Goal: Register for event/course

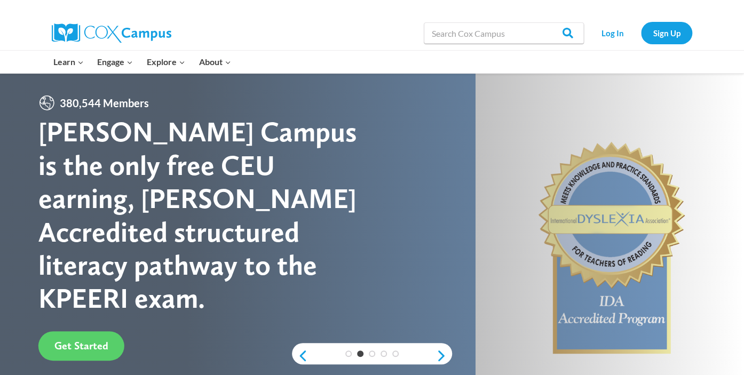
scroll to position [245, 0]
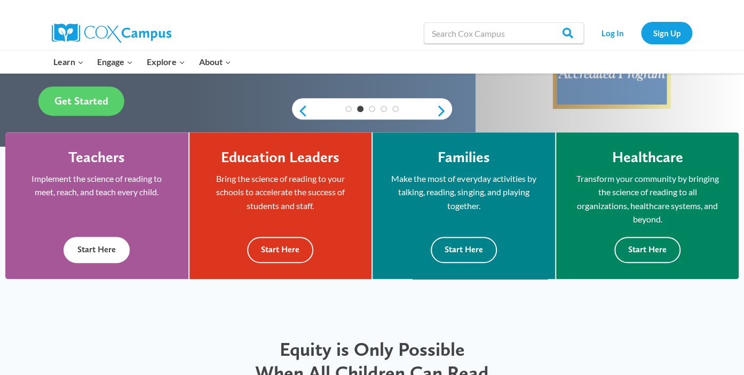
click at [111, 253] on button "Start Here" at bounding box center [96, 250] width 66 height 26
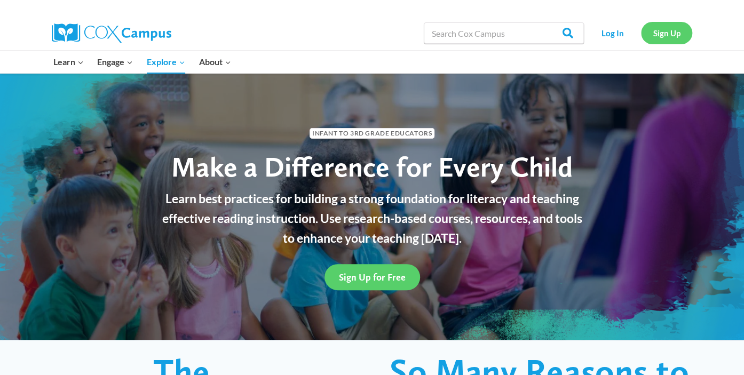
click at [653, 36] on link "Sign Up" at bounding box center [666, 33] width 51 height 22
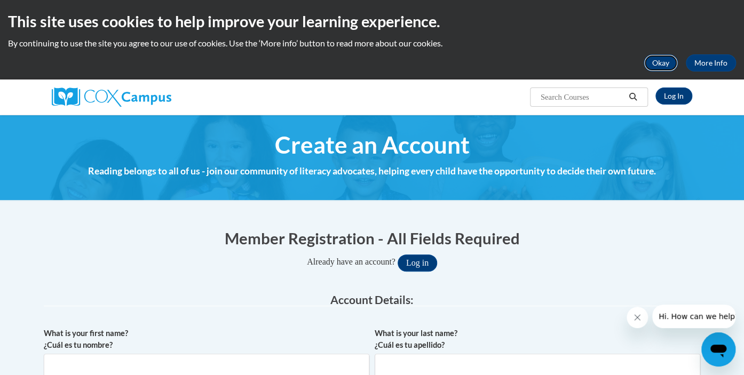
click at [658, 67] on button "Okay" at bounding box center [660, 62] width 34 height 17
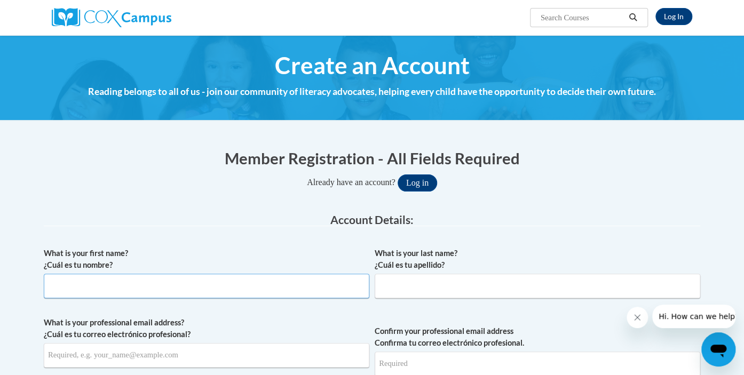
click at [181, 286] on input "What is your first name? ¿Cuál es tu nombre?" at bounding box center [206, 286] width 325 height 25
type input "Regan"
click at [410, 283] on input "What is your last name? ¿Cuál es tu apellido?" at bounding box center [536, 286] width 325 height 25
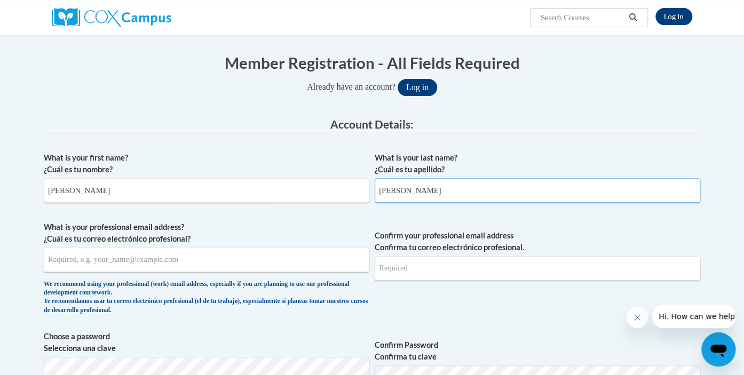
type input "Schweitzer"
click at [220, 259] on input "What is your professional email address? ¿Cuál es tu correo electrónico profesi…" at bounding box center [206, 259] width 325 height 25
type input "rschweit@kusd.edu"
click at [414, 262] on input "Confirm your professional email address Confirma tu correo electrónico profesio…" at bounding box center [536, 268] width 325 height 25
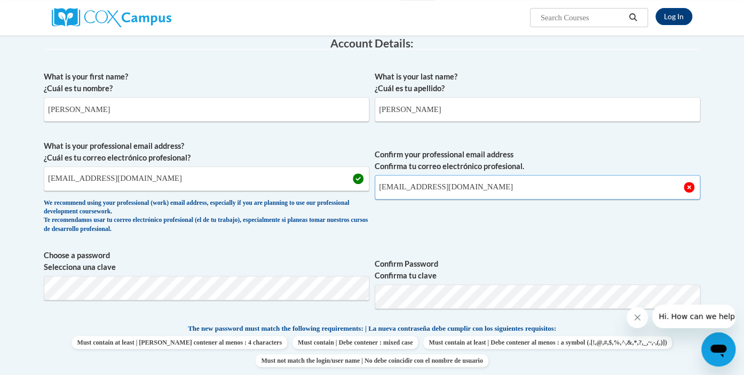
scroll to position [176, 0]
click at [379, 188] on input "rschweit@kusd.edu" at bounding box center [536, 187] width 325 height 25
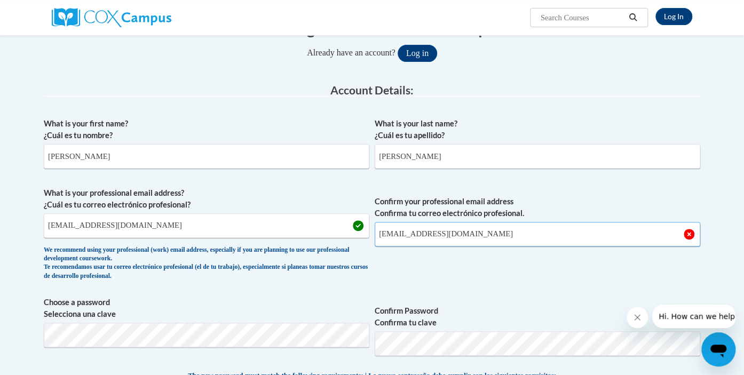
scroll to position [263, 0]
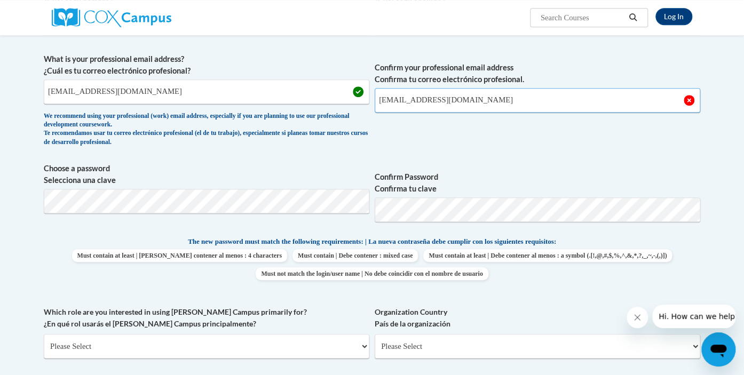
type input "rschweit@kusd.edu"
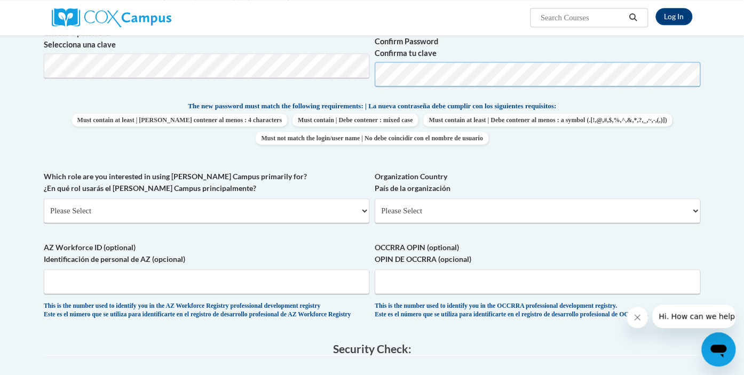
scroll to position [401, 0]
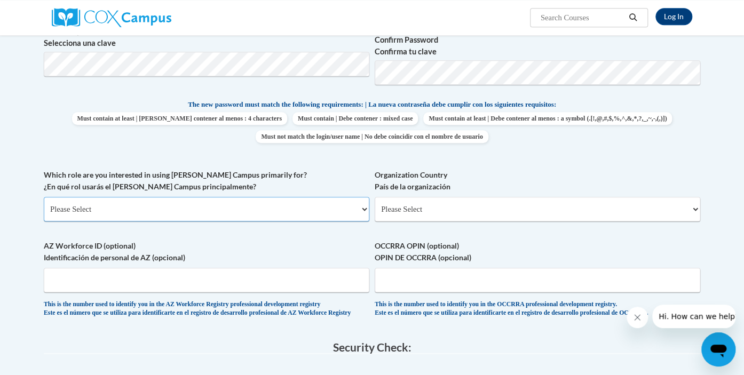
click at [170, 205] on select "Please Select College/University | Colegio/Universidad Community/Nonprofit Part…" at bounding box center [206, 209] width 325 height 25
select select "fbf2d438-af2f-41f8-98f1-81c410e29de3"
click at [44, 197] on select "Please Select College/University | Colegio/Universidad Community/Nonprofit Part…" at bounding box center [206, 209] width 325 height 25
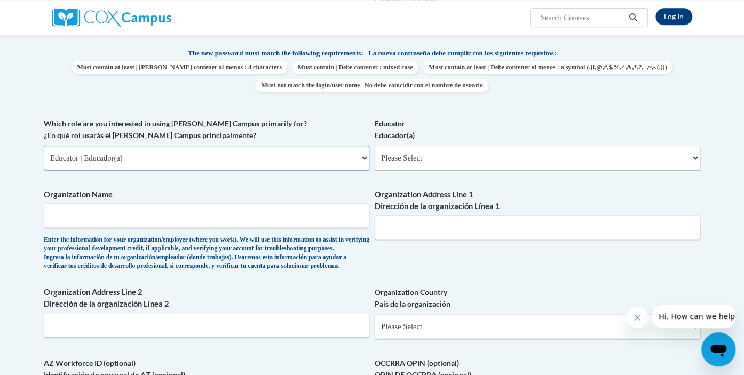
scroll to position [458, 0]
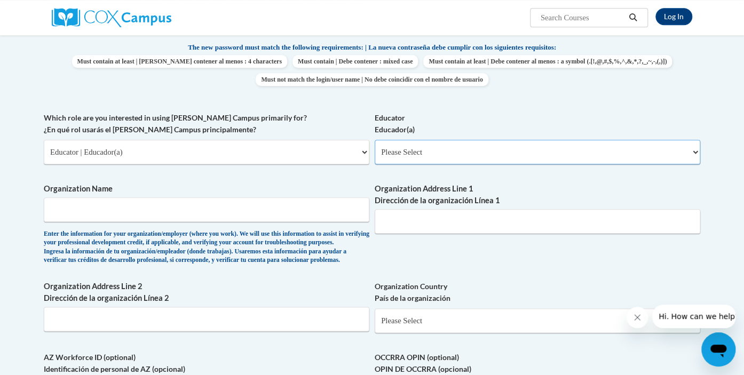
click at [427, 146] on select "Please Select Early Learning/Daycare Teacher/Family Home Care Provider | Maestr…" at bounding box center [536, 152] width 325 height 25
select select "8e40623d-54d0-45cd-9f92-5df65cd3f8cf"
click at [374, 140] on select "Please Select Early Learning/Daycare Teacher/Family Home Care Provider | Maestr…" at bounding box center [536, 152] width 325 height 25
click at [299, 206] on input "Organization Name" at bounding box center [206, 209] width 325 height 25
type input "Whittier Elementary School"
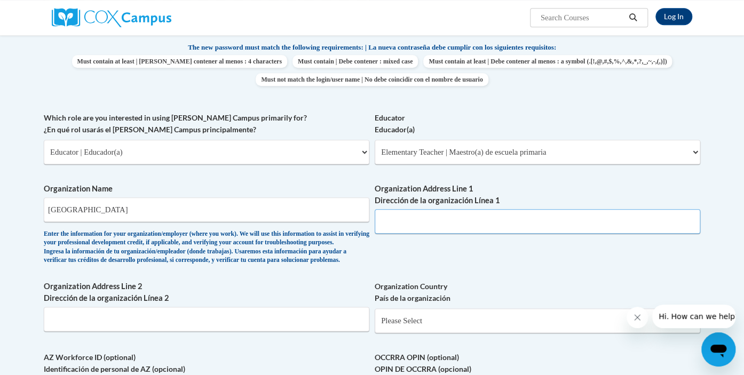
click at [410, 227] on input "Organization Address Line 1 Dirección de la organización Línea 1" at bounding box center [536, 221] width 325 height 25
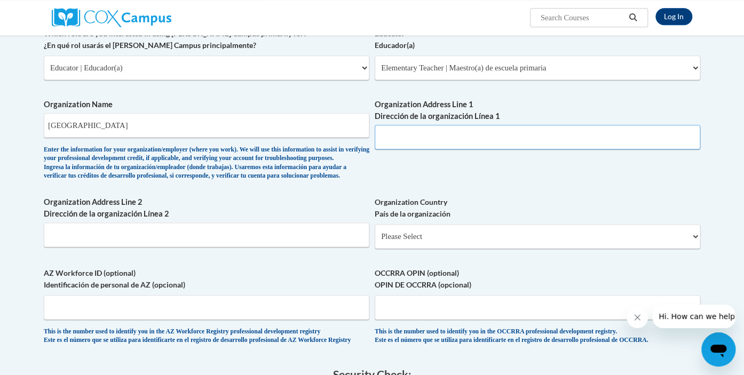
scroll to position [548, 0]
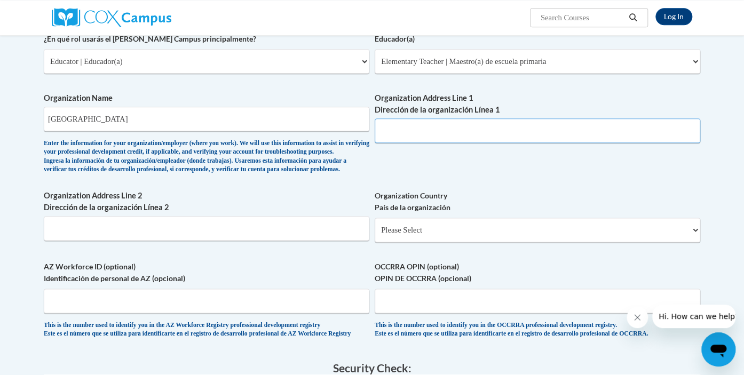
click at [467, 131] on input "Organization Address Line 1 Dirección de la organización Línea 1" at bounding box center [536, 130] width 325 height 25
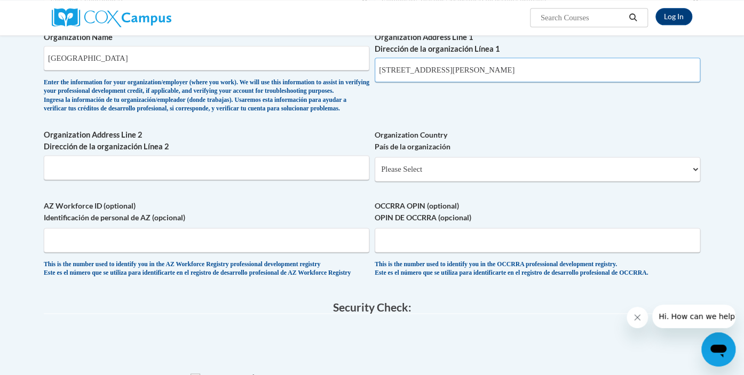
scroll to position [610, 0]
type input "8542 Cooper Rd Pleasant Prairie, WI 53158"
click at [402, 181] on select "Please Select United States | Estados Unidos Outside of the United States | Fue…" at bounding box center [536, 168] width 325 height 25
select select "ad49bcad-a171-4b2e-b99c-48b446064914"
click at [374, 174] on select "Please Select United States | Estados Unidos Outside of the United States | Fue…" at bounding box center [536, 168] width 325 height 25
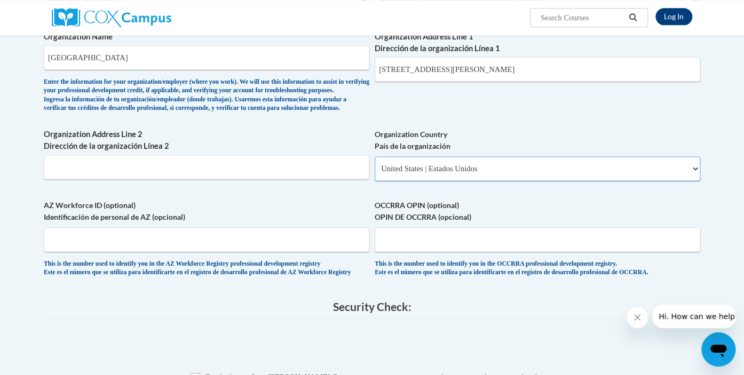
select select
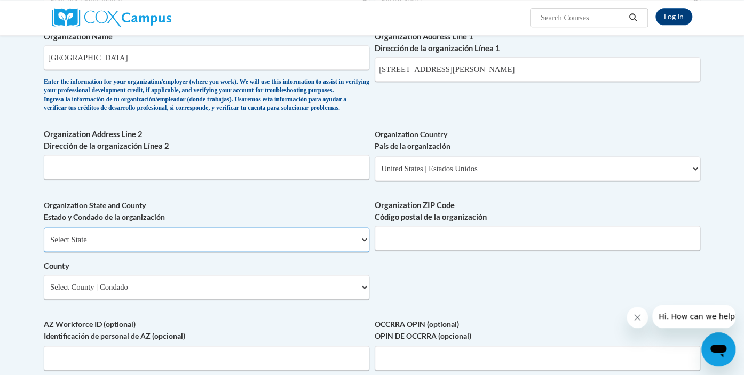
click at [177, 252] on select "Select State Alabama Alaska Arizona Arkansas California Colorado Connecticut De…" at bounding box center [206, 239] width 325 height 25
select select "Wisconsin"
click at [44, 244] on select "Select State Alabama Alaska Arizona Arkansas California Colorado Connecticut De…" at bounding box center [206, 239] width 325 height 25
click at [192, 299] on select "Select County Adams Ashland Barron Bayfield Brown Buffalo Burnett Calumet Chipp…" at bounding box center [206, 287] width 325 height 25
click at [437, 249] on input "Organization ZIP Code Código postal de la organización" at bounding box center [536, 238] width 325 height 25
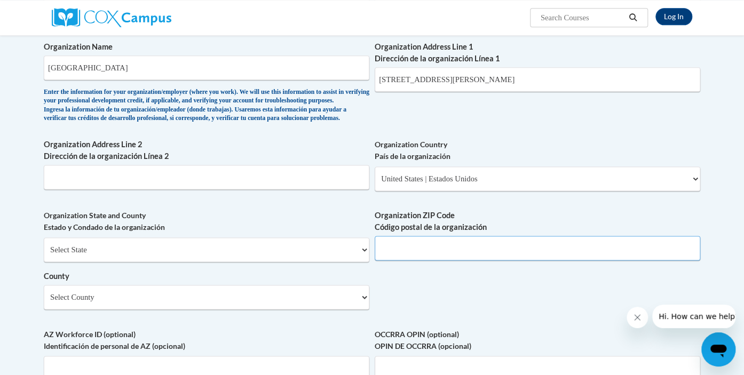
scroll to position [599, 0]
drag, startPoint x: 529, startPoint y: 79, endPoint x: 491, endPoint y: 78, distance: 38.4
click at [491, 78] on input "8542 Cooper Rd Pleasant Prairie, WI 53158" at bounding box center [536, 80] width 325 height 25
type input "8542 Cooper Rd Pleasant Prairie"
click at [429, 261] on input "Organization ZIP Code Código postal de la organización" at bounding box center [536, 248] width 325 height 25
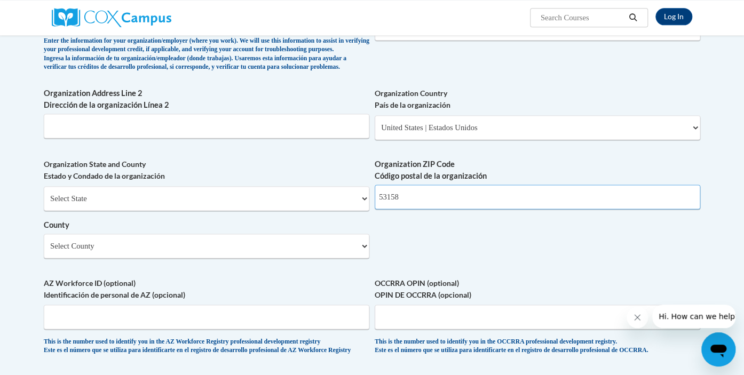
scroll to position [616, 0]
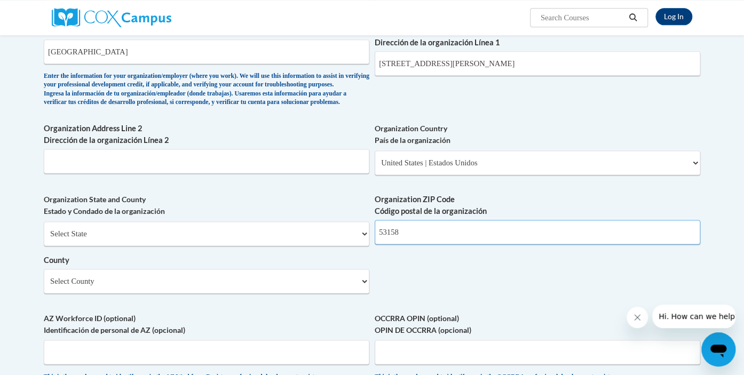
type input "53158"
click at [179, 293] on select "Select County Adams Ashland Barron Bayfield Brown Buffalo Burnett Calumet Chipp…" at bounding box center [206, 281] width 325 height 25
select select "Kenosha"
click at [44, 286] on select "Select County Adams Ashland Barron Bayfield Brown Buffalo Burnett Calumet Chipp…" at bounding box center [206, 281] width 325 height 25
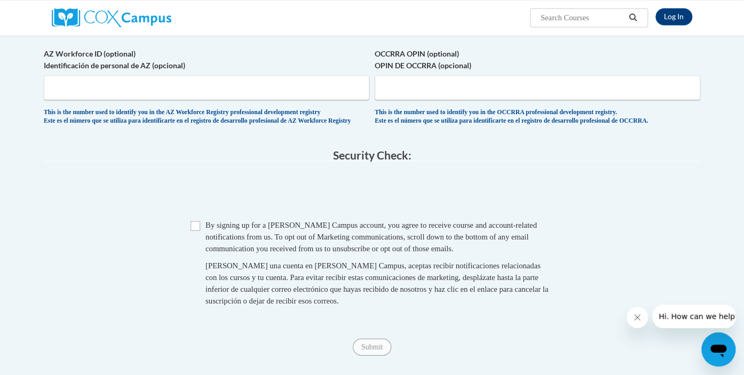
scroll to position [984, 0]
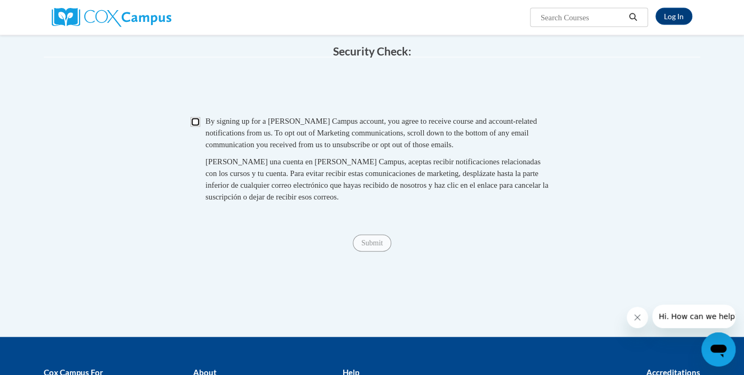
click at [194, 127] on input "Checkbox" at bounding box center [195, 122] width 10 height 10
checkbox input "true"
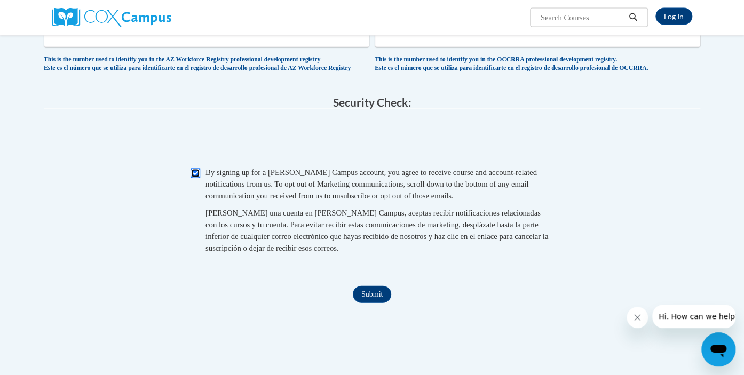
scroll to position [956, 0]
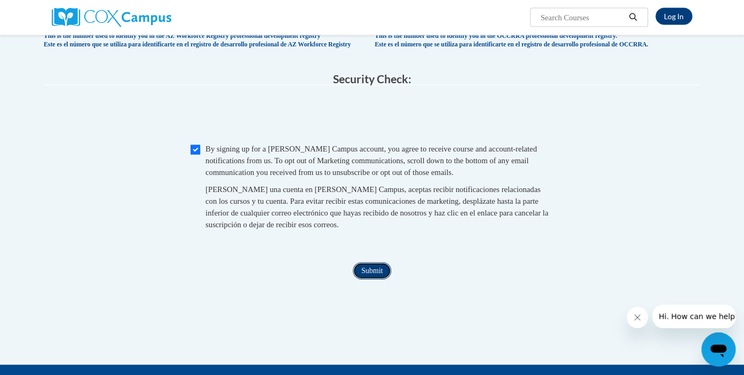
click at [373, 279] on input "Submit" at bounding box center [372, 270] width 38 height 17
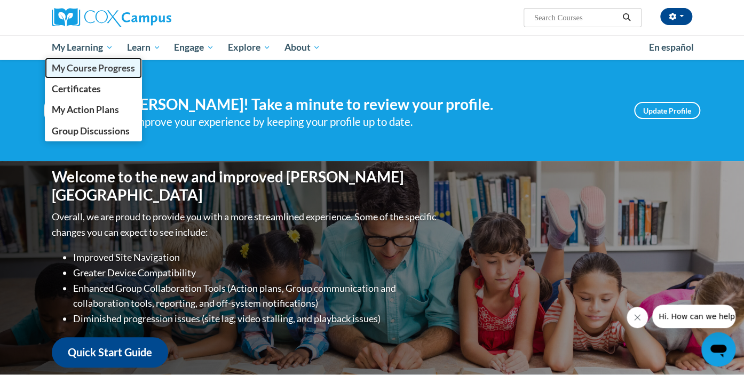
click at [100, 71] on span "My Course Progress" at bounding box center [93, 67] width 83 height 11
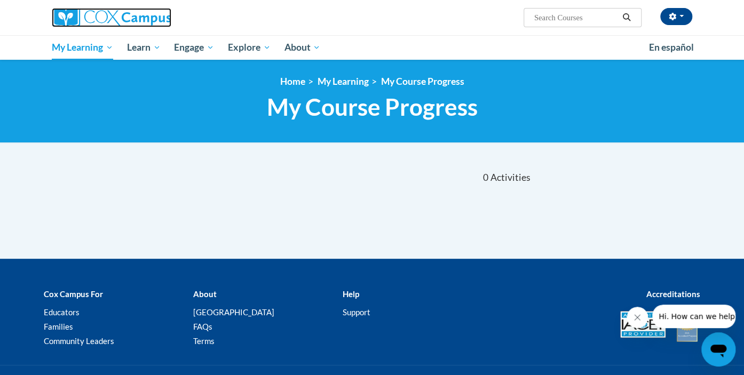
click at [99, 21] on img at bounding box center [111, 17] width 119 height 19
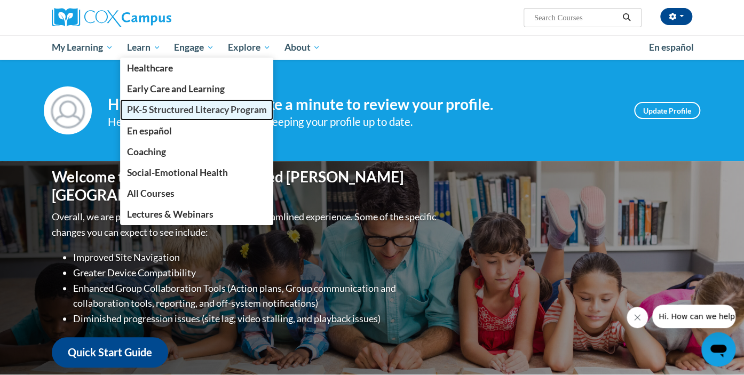
click at [158, 107] on span "PK-5 Structured Literacy Program" at bounding box center [197, 109] width 140 height 11
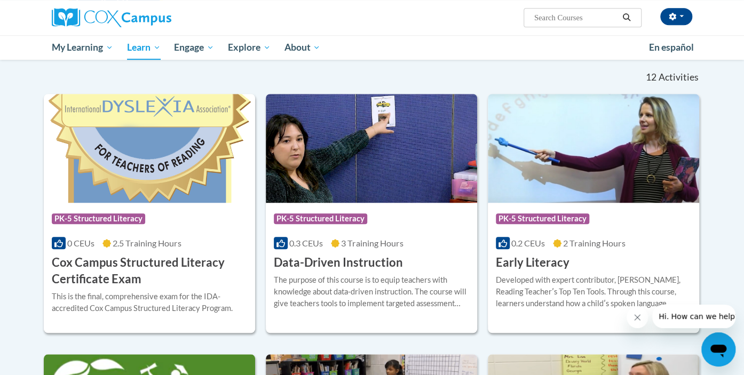
scroll to position [317, 0]
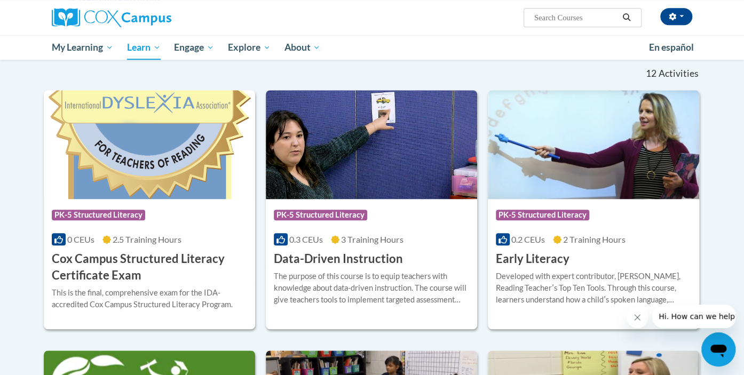
click at [484, 11] on div "Regan Schweitzer (Central Daylight Time GMT-0500 ) My Profile Inbox My Transcri…" at bounding box center [480, 13] width 437 height 27
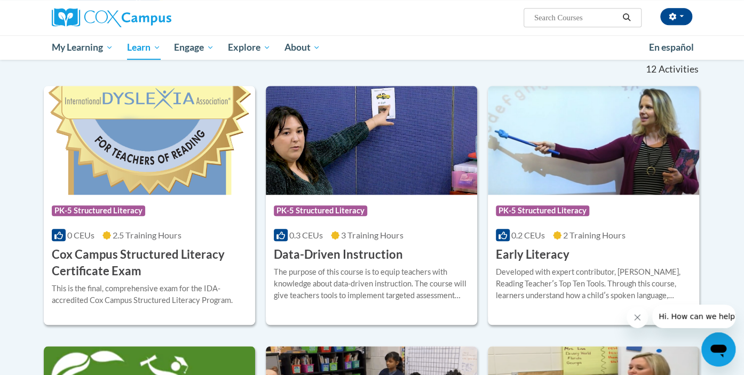
scroll to position [322, 0]
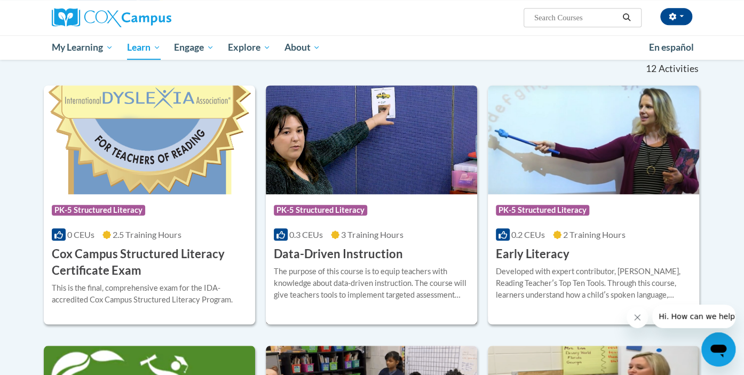
click at [376, 132] on img at bounding box center [371, 139] width 211 height 109
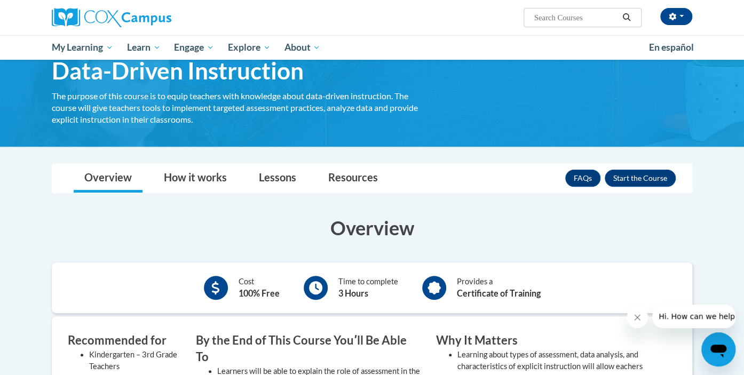
scroll to position [52, 0]
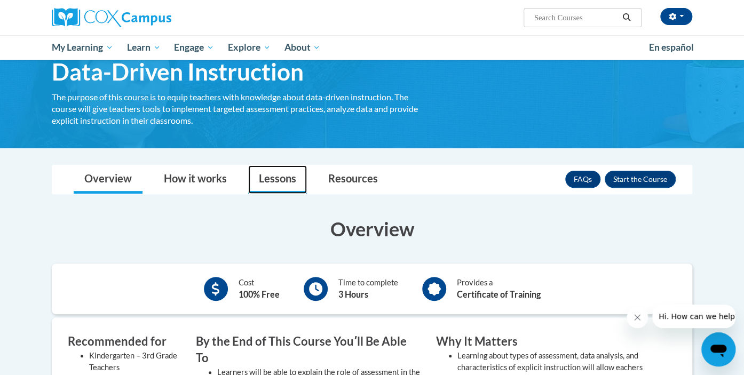
click at [271, 183] on link "Lessons" at bounding box center [277, 179] width 59 height 28
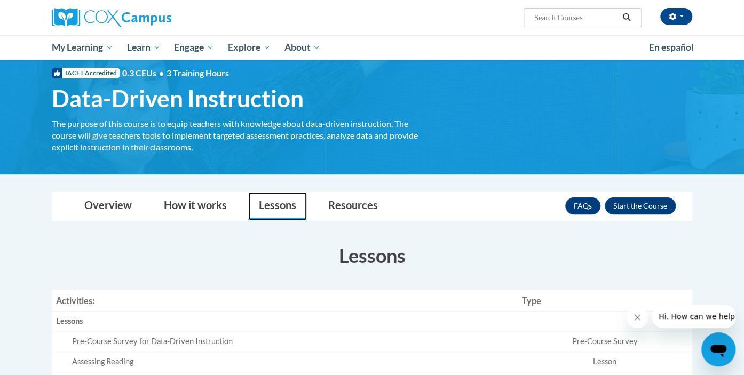
scroll to position [9, 0]
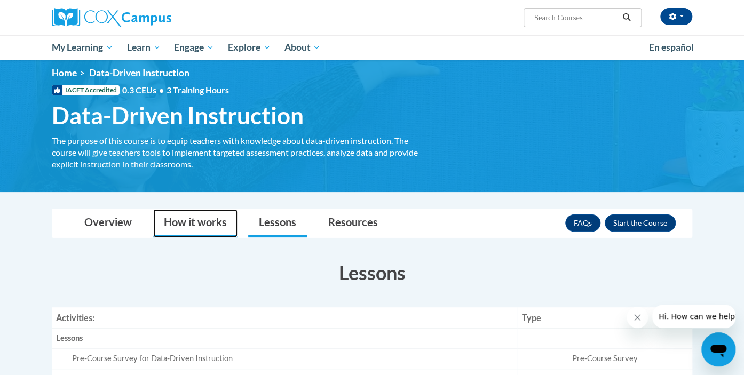
click at [218, 225] on link "How it works" at bounding box center [195, 223] width 84 height 28
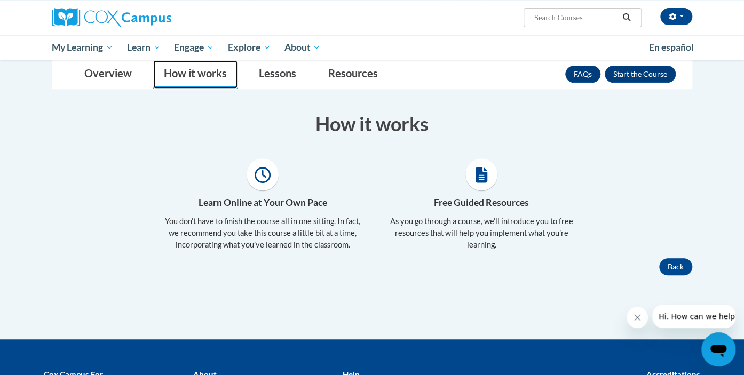
scroll to position [157, 0]
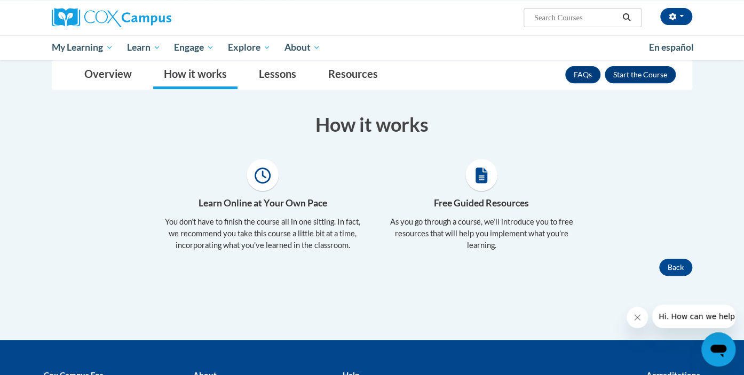
click at [489, 173] on span at bounding box center [481, 175] width 32 height 32
click at [672, 267] on button "Back" at bounding box center [675, 267] width 33 height 17
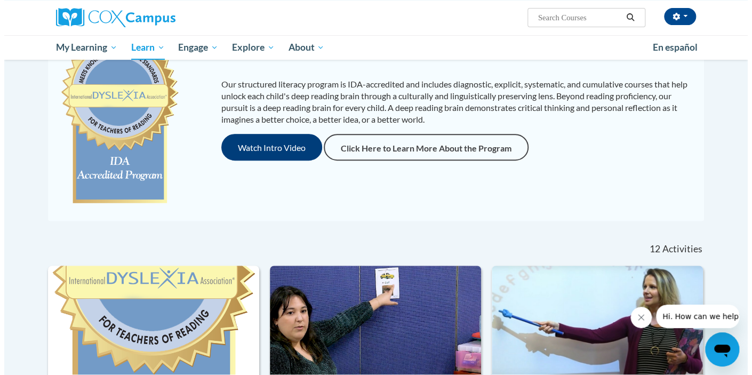
scroll to position [85, 0]
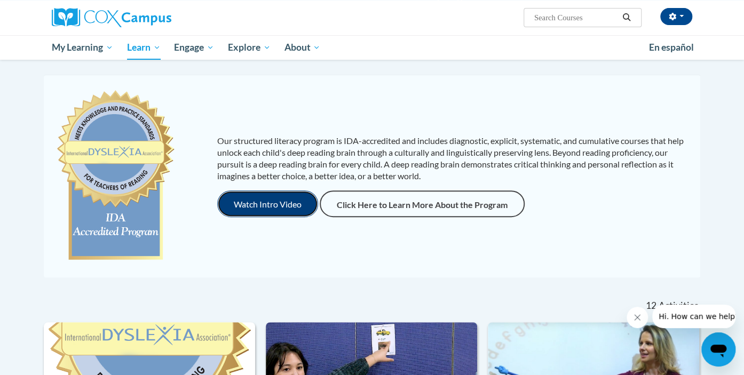
click at [259, 196] on button "Watch Intro Video" at bounding box center [267, 203] width 101 height 27
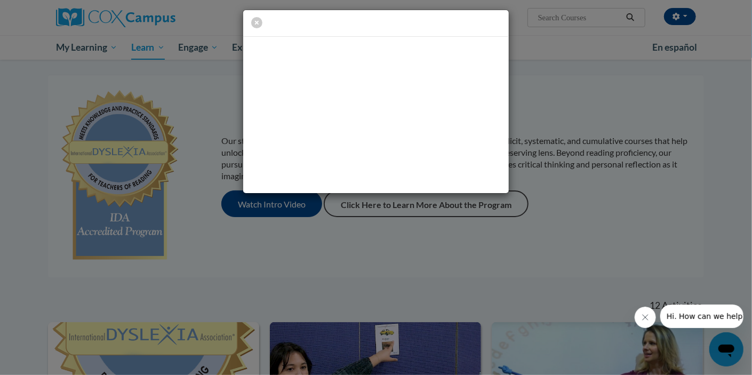
click at [527, 273] on div at bounding box center [376, 187] width 752 height 375
click at [258, 26] on icon "button" at bounding box center [256, 22] width 11 height 11
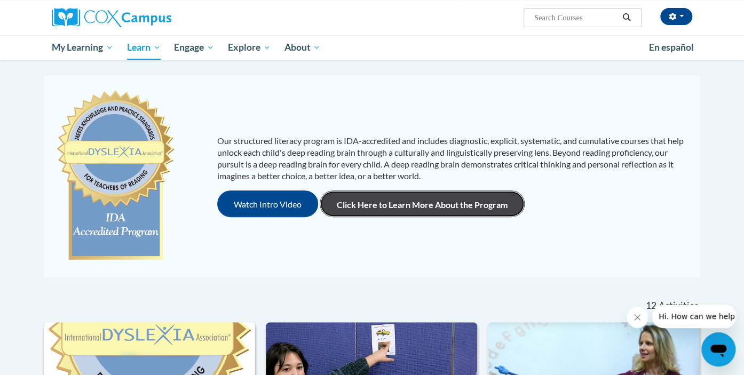
click at [397, 208] on link "Click Here to Learn More About the Program" at bounding box center [421, 203] width 205 height 27
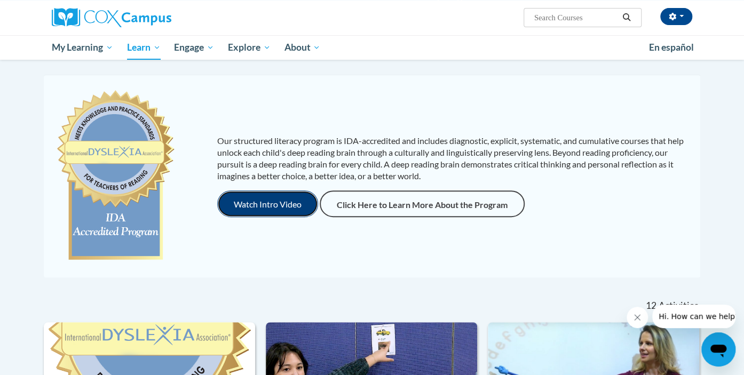
click at [288, 198] on button "Watch Intro Video" at bounding box center [267, 203] width 101 height 27
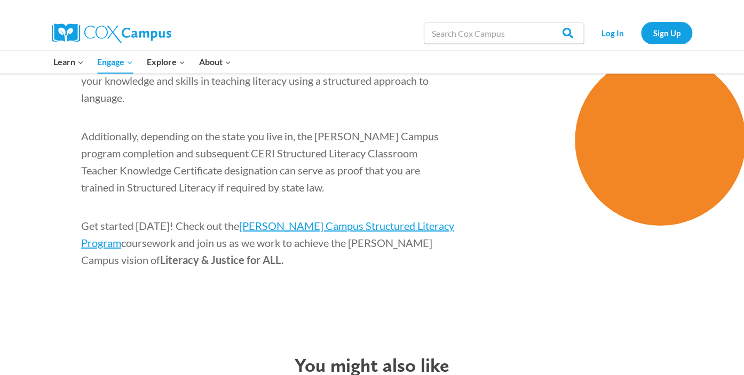
scroll to position [1706, 0]
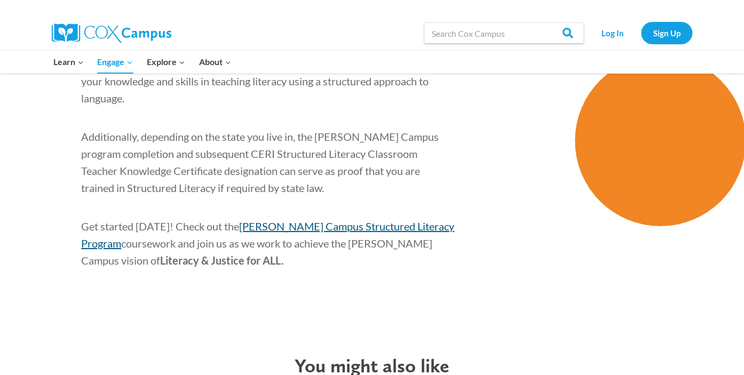
click at [342, 220] on span "[PERSON_NAME] Campus Structured Literacy Program" at bounding box center [267, 235] width 373 height 30
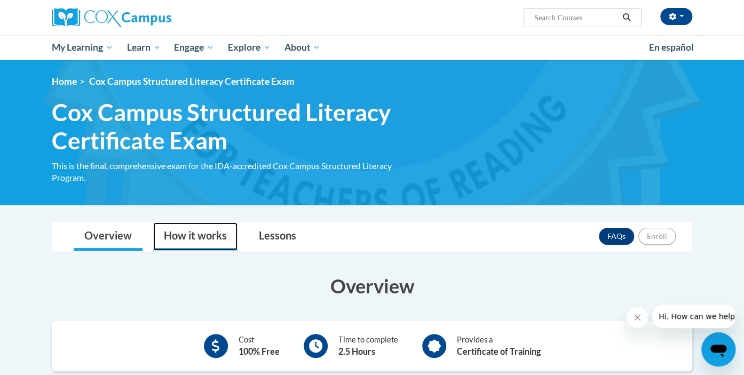
drag, startPoint x: 194, startPoint y: 242, endPoint x: 182, endPoint y: 233, distance: 14.9
click at [182, 233] on link "How it works" at bounding box center [195, 236] width 84 height 28
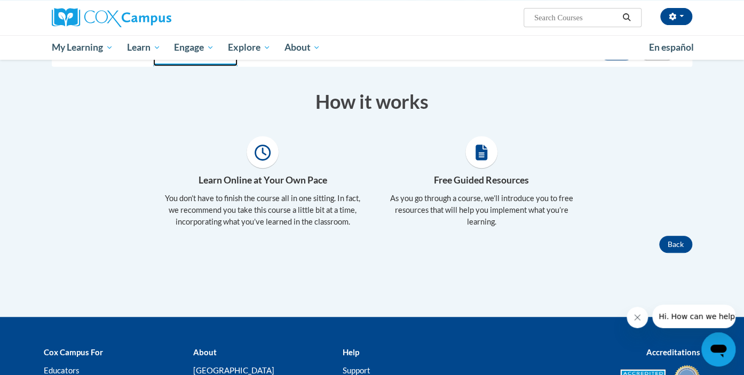
scroll to position [26, 0]
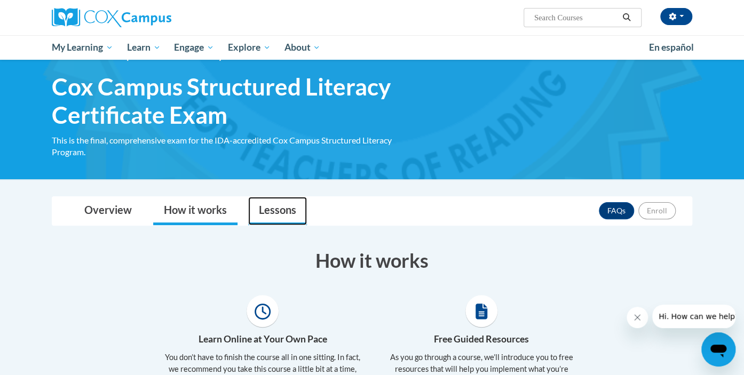
click at [265, 210] on link "Lessons" at bounding box center [277, 211] width 59 height 28
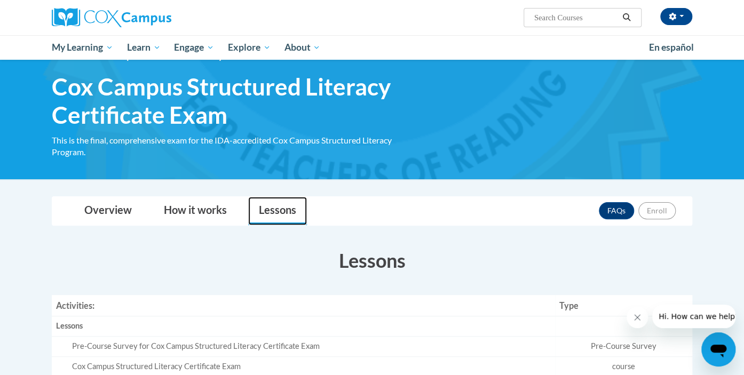
scroll to position [87, 0]
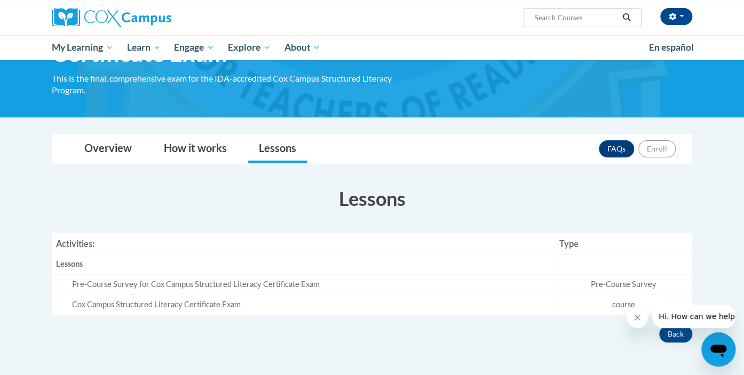
click at [215, 296] on td "Cox Campus Structured Literacy Certificate Exam" at bounding box center [303, 304] width 503 height 20
click at [635, 314] on icon "Close message from company" at bounding box center [637, 317] width 9 height 9
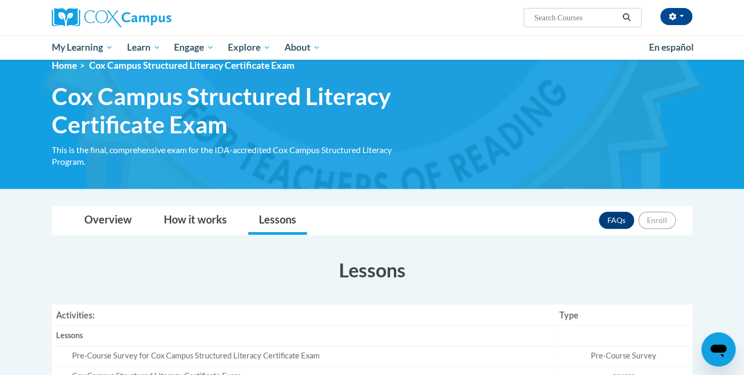
scroll to position [0, 0]
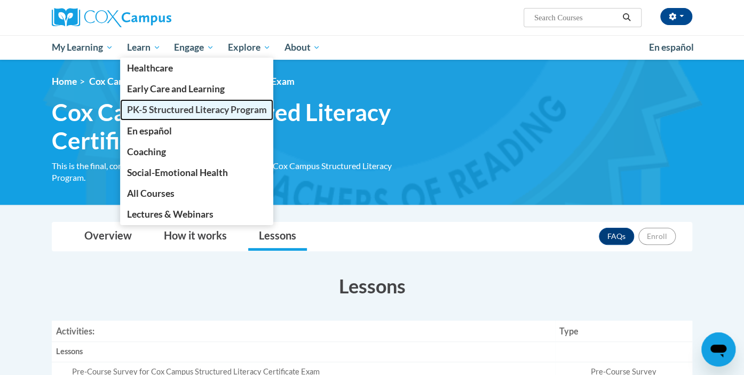
click at [157, 110] on span "PK-5 Structured Literacy Program" at bounding box center [197, 109] width 140 height 11
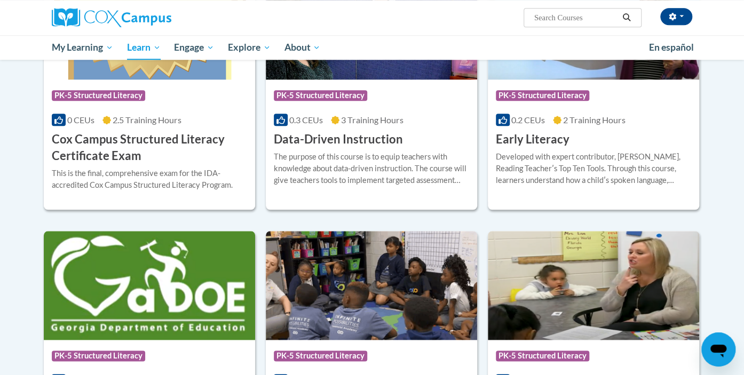
scroll to position [363, 0]
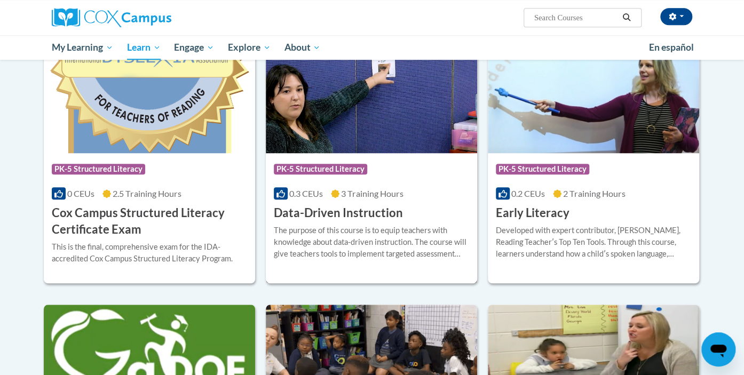
click at [366, 171] on span "PK-5 Structured Literacy" at bounding box center [322, 170] width 96 height 13
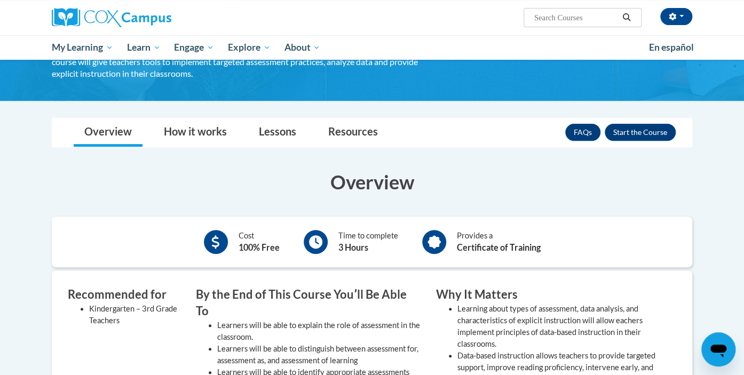
scroll to position [100, 0]
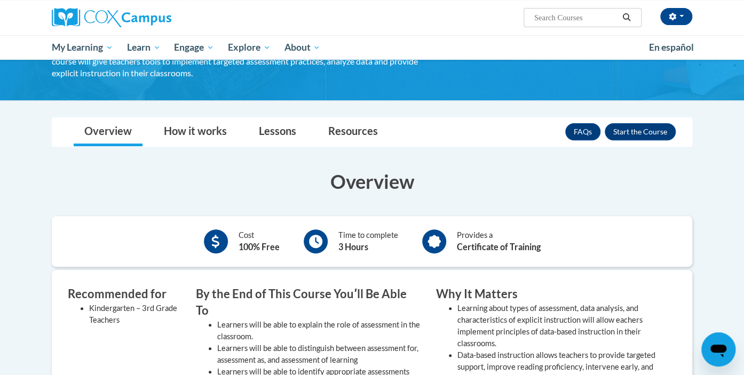
click at [215, 242] on icon at bounding box center [215, 241] width 7 height 13
click at [334, 242] on div "Time to complete 3 Hours" at bounding box center [350, 241] width 110 height 29
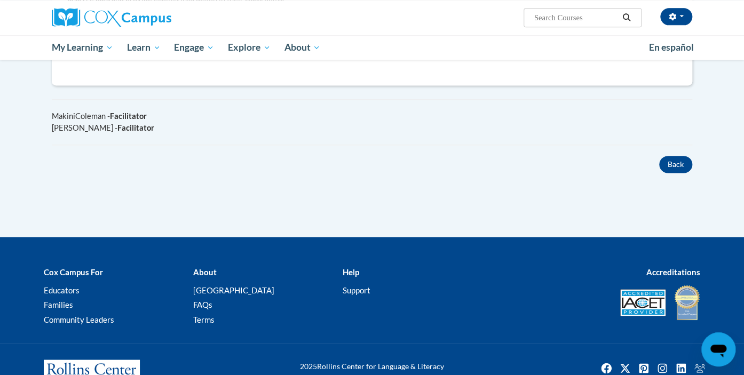
scroll to position [636, 0]
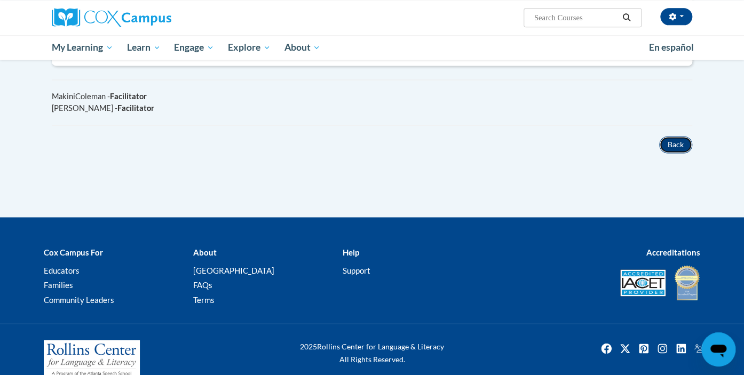
click at [674, 136] on button "Back" at bounding box center [675, 144] width 33 height 17
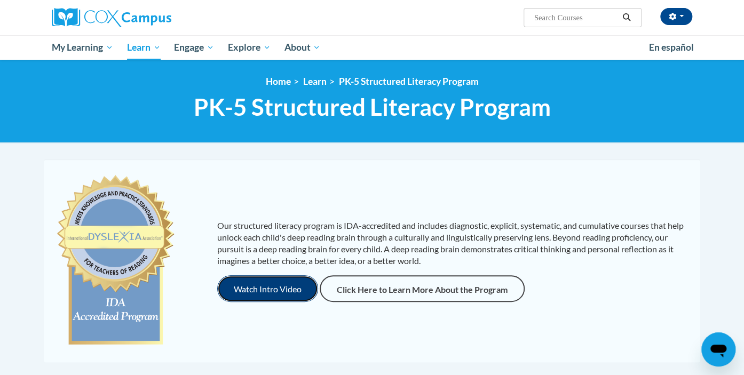
click at [276, 297] on button "Watch Intro Video" at bounding box center [267, 288] width 101 height 27
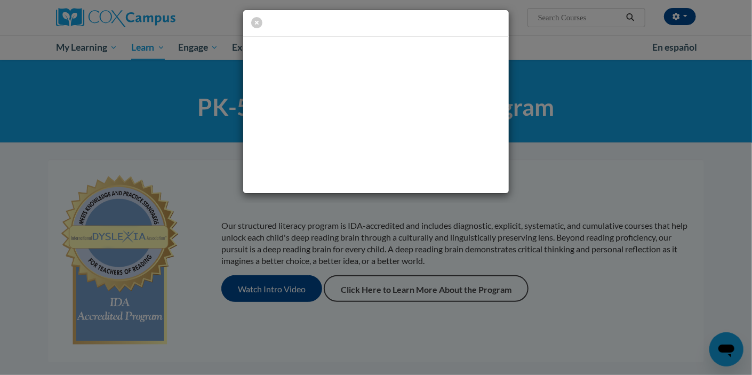
click at [499, 331] on div at bounding box center [376, 187] width 752 height 375
click at [258, 22] on icon "button" at bounding box center [256, 22] width 11 height 11
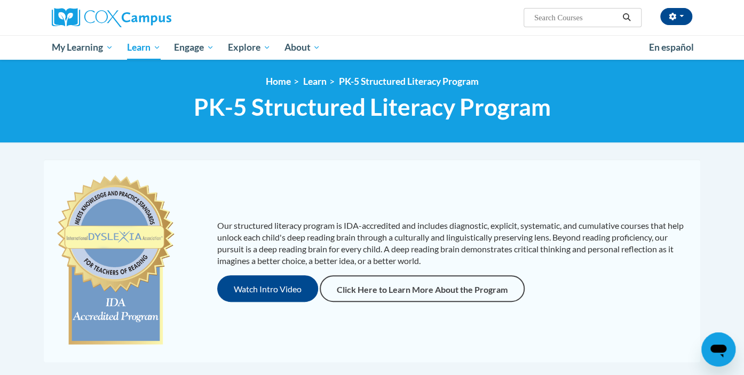
click at [570, 17] on input "Search..." at bounding box center [575, 17] width 85 height 13
type input "k-3 structured literacy programs"
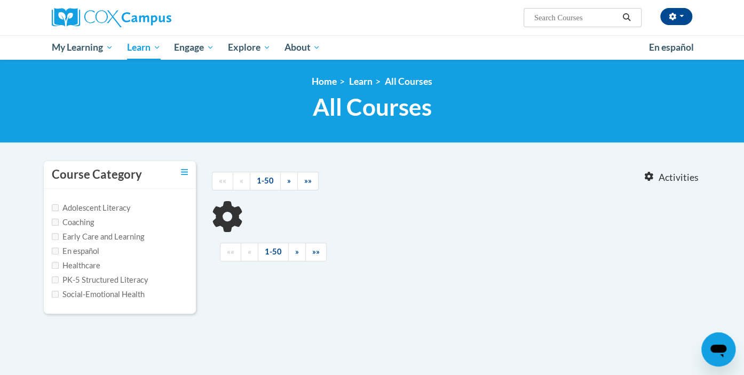
type input "k-3 structured literacy programs"
click at [91, 278] on label "PK-5 Structured Literacy" at bounding box center [100, 280] width 97 height 12
click at [59, 278] on input "PK-5 Structured Literacy" at bounding box center [55, 279] width 7 height 7
checkbox input "true"
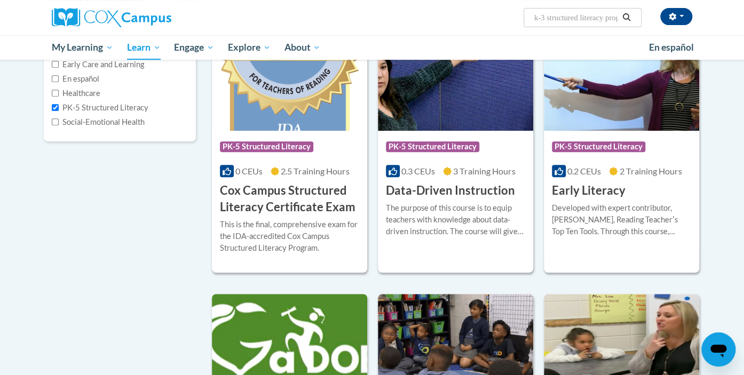
scroll to position [173, 0]
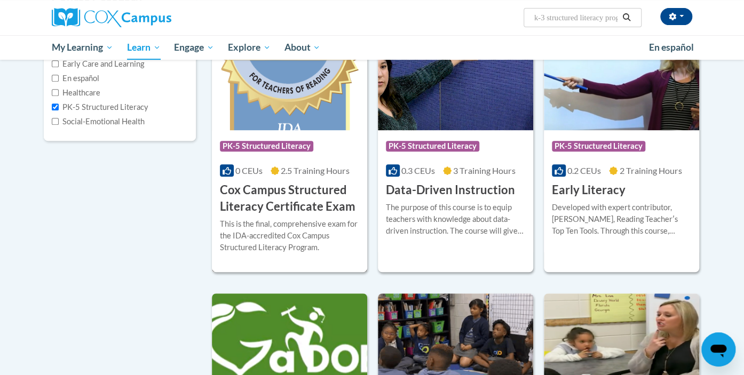
click at [308, 103] on img at bounding box center [289, 75] width 155 height 109
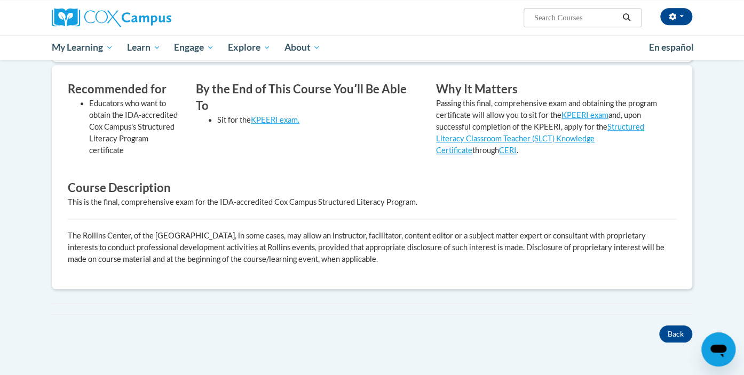
scroll to position [310, 0]
click at [664, 329] on button "Back" at bounding box center [675, 332] width 33 height 17
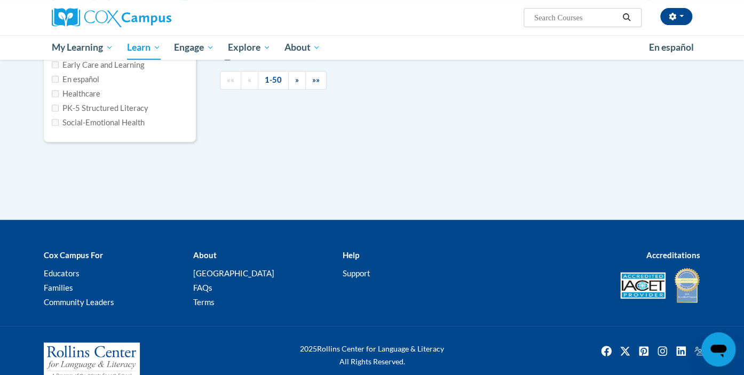
type input "k-3 structured literacy programs"
click at [117, 107] on label "PK-5 Structured Literacy" at bounding box center [100, 108] width 97 height 12
click at [59, 107] on input "PK-5 Structured Literacy" at bounding box center [55, 108] width 7 height 7
checkbox input "true"
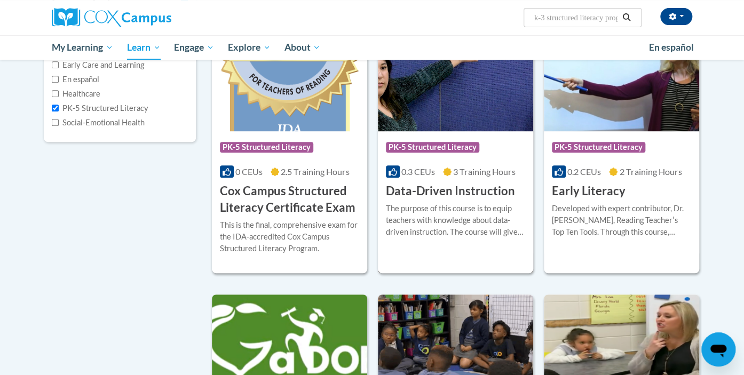
click at [417, 143] on span "PK-5 Structured Literacy" at bounding box center [432, 147] width 93 height 11
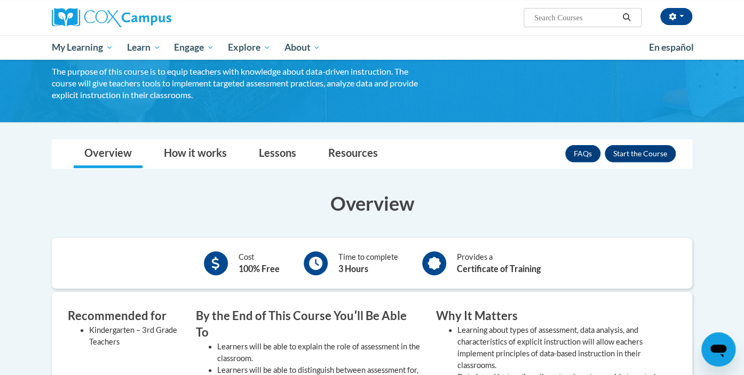
scroll to position [77, 0]
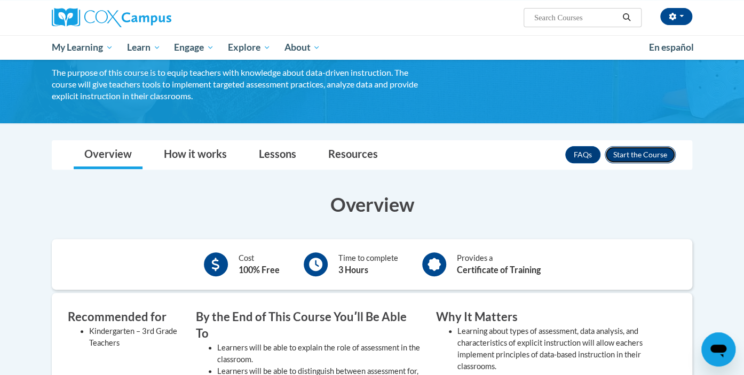
click at [653, 156] on button "Enroll" at bounding box center [639, 154] width 71 height 17
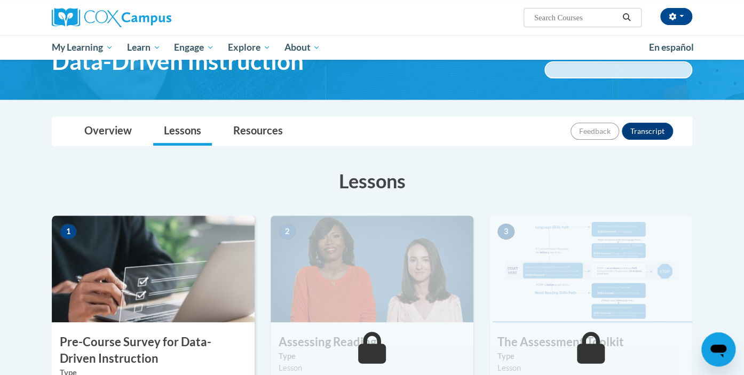
scroll to position [66, 0]
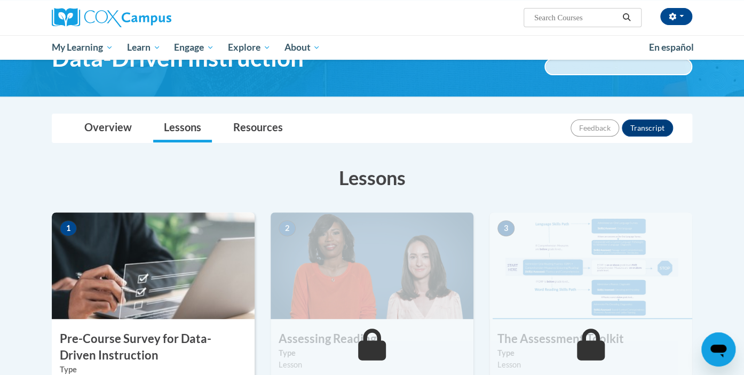
click at [117, 274] on img at bounding box center [153, 265] width 203 height 107
click at [202, 237] on img at bounding box center [153, 265] width 203 height 107
click at [149, 284] on img at bounding box center [153, 265] width 203 height 107
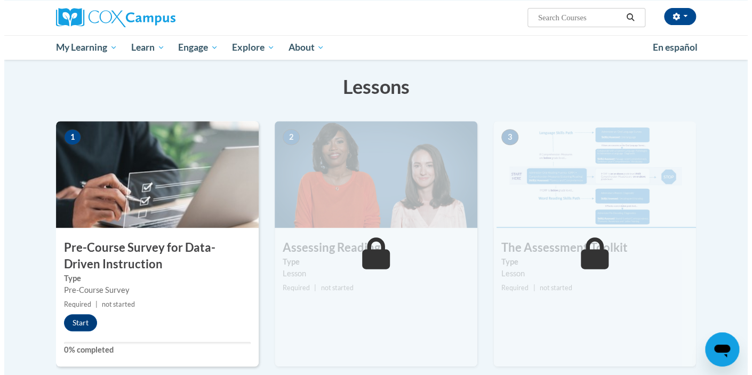
scroll to position [175, 0]
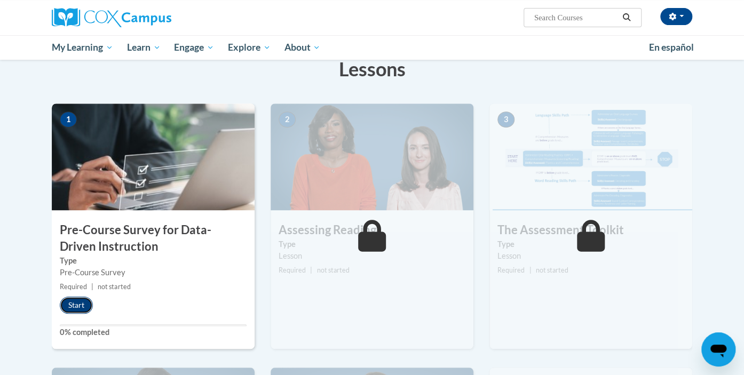
click at [70, 303] on button "Start" at bounding box center [76, 305] width 33 height 17
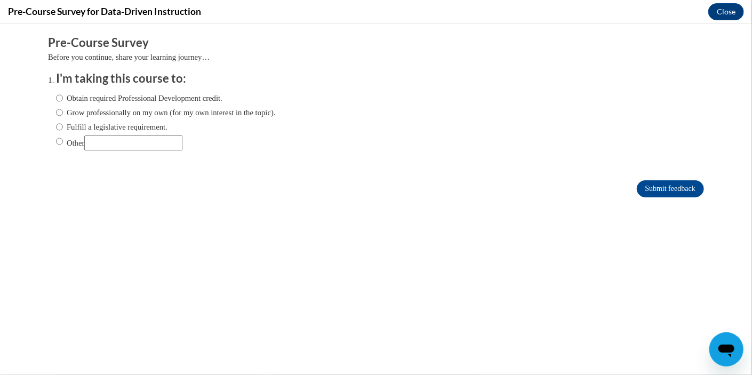
scroll to position [0, 0]
click at [105, 96] on label "Obtain required Professional Development credit." at bounding box center [139, 98] width 166 height 12
click at [63, 96] on input "Obtain required Professional Development credit." at bounding box center [59, 98] width 7 height 12
radio input "true"
click at [640, 190] on input "Submit feedback" at bounding box center [670, 188] width 67 height 17
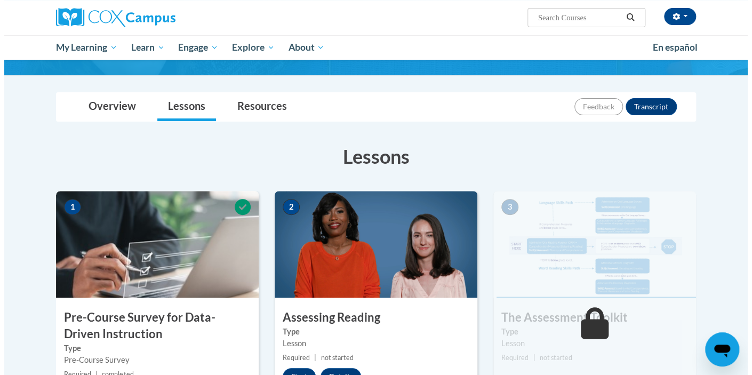
scroll to position [203, 0]
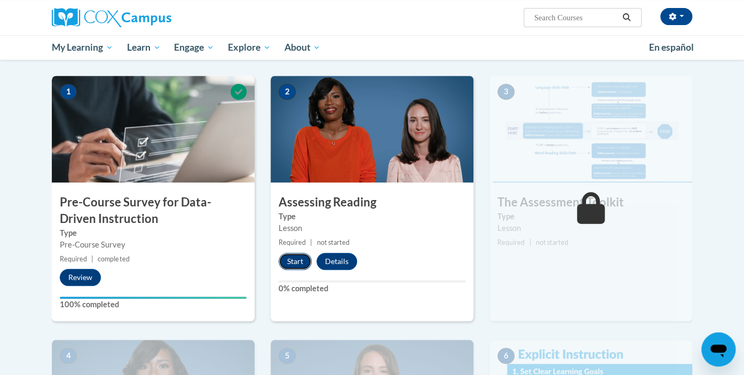
click at [290, 255] on button "Start" at bounding box center [294, 261] width 33 height 17
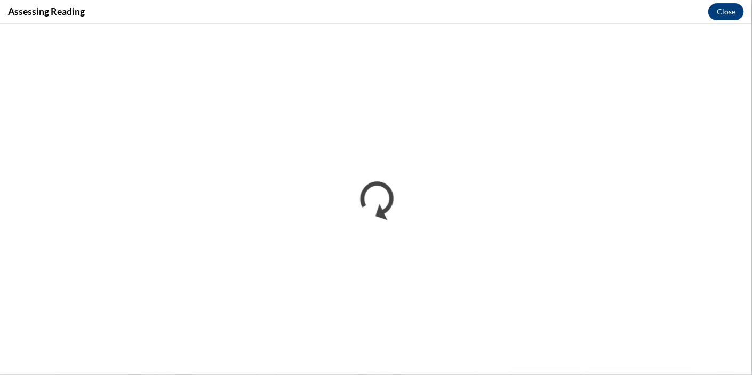
scroll to position [0, 0]
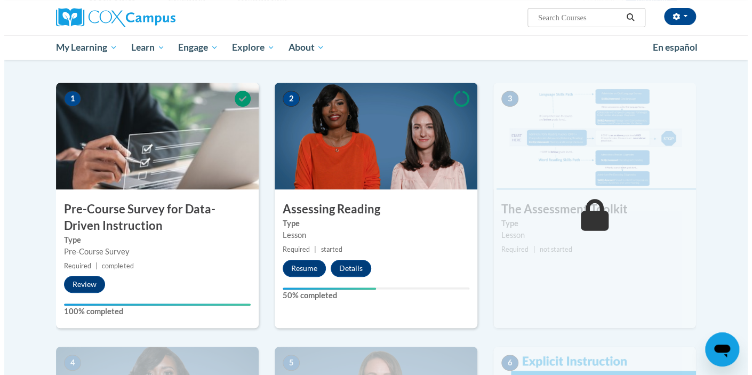
scroll to position [196, 0]
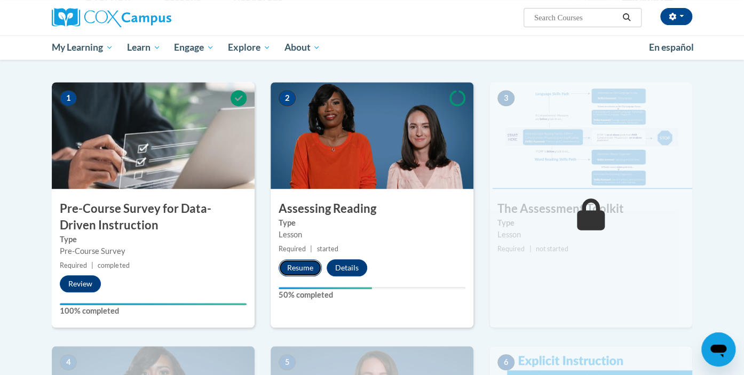
click at [307, 270] on button "Resume" at bounding box center [299, 267] width 43 height 17
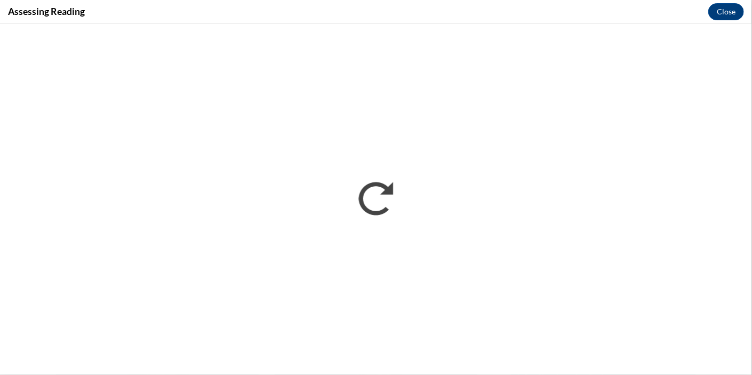
scroll to position [0, 0]
